Goal: Task Accomplishment & Management: Complete application form

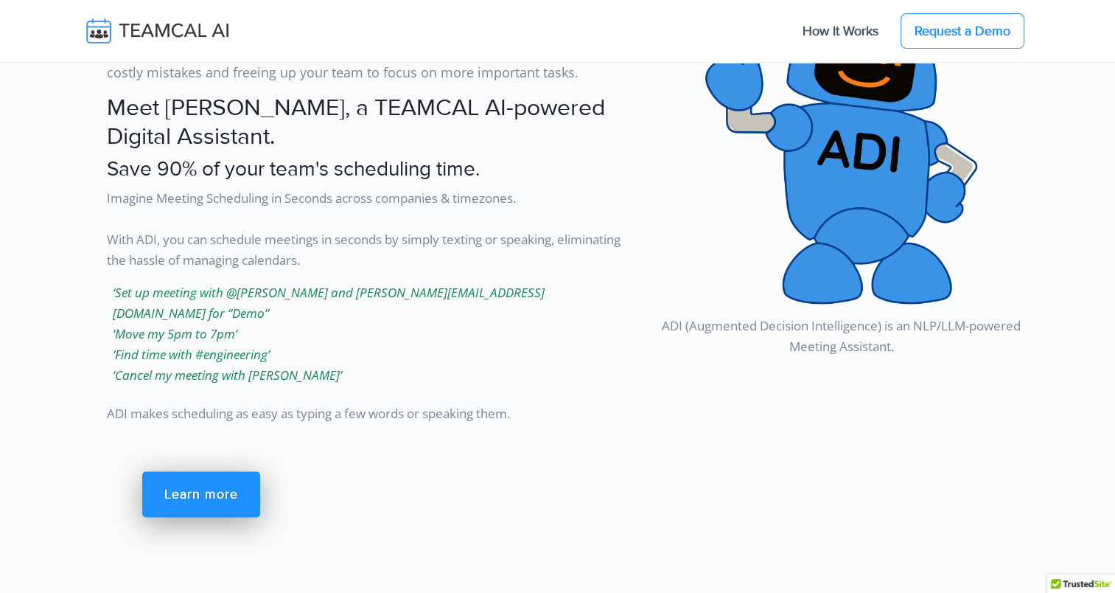
scroll to position [1916, 0]
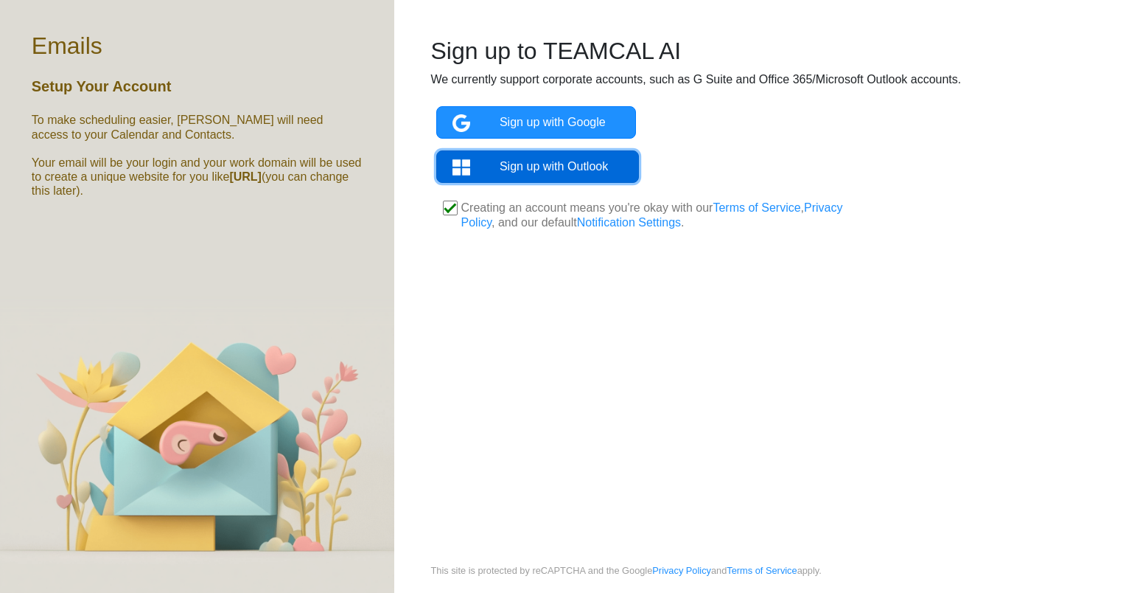
click at [546, 164] on link "Sign up with Outlook" at bounding box center [537, 166] width 202 height 32
click at [562, 164] on link "Sign up with Outlook" at bounding box center [537, 166] width 202 height 32
